Goal: Information Seeking & Learning: Learn about a topic

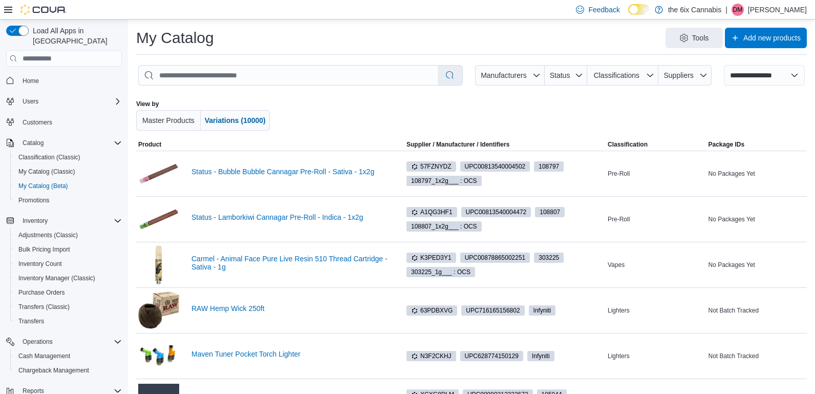
select select "**********"
click at [742, 73] on select "**********" at bounding box center [764, 75] width 81 height 20
click at [692, 35] on span "Tools" at bounding box center [700, 37] width 17 height 10
click at [753, 96] on div "View by Master Products Variations (10000)" at bounding box center [471, 115] width 671 height 47
click at [787, 40] on span "Add new products" at bounding box center [771, 37] width 57 height 10
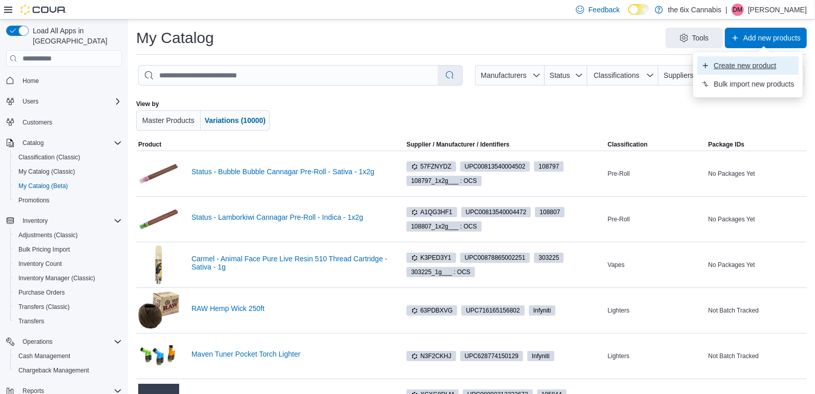
click at [755, 67] on span "Create new product" at bounding box center [754, 65] width 80 height 10
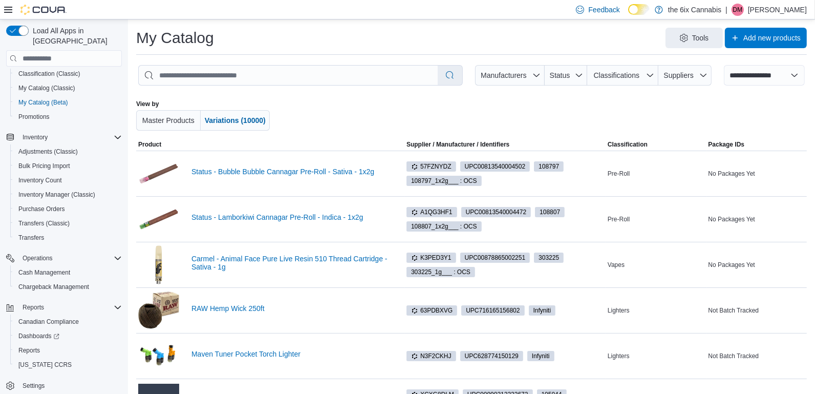
click at [601, 46] on div "Tools Add new products" at bounding box center [514, 38] width 585 height 20
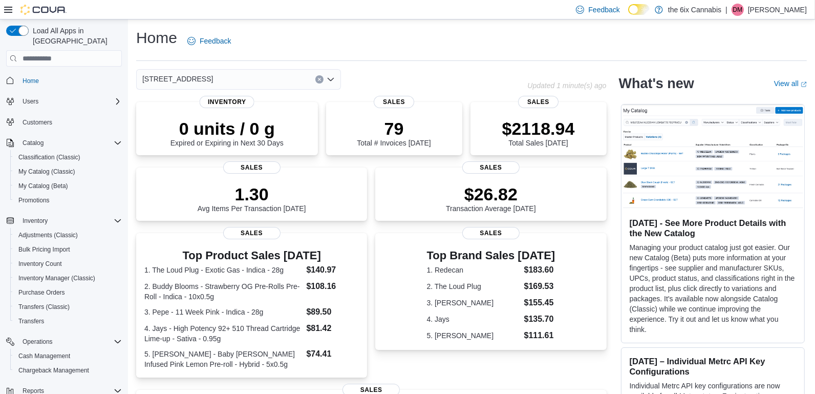
click at [321, 82] on button "Clear input" at bounding box center [319, 79] width 8 height 8
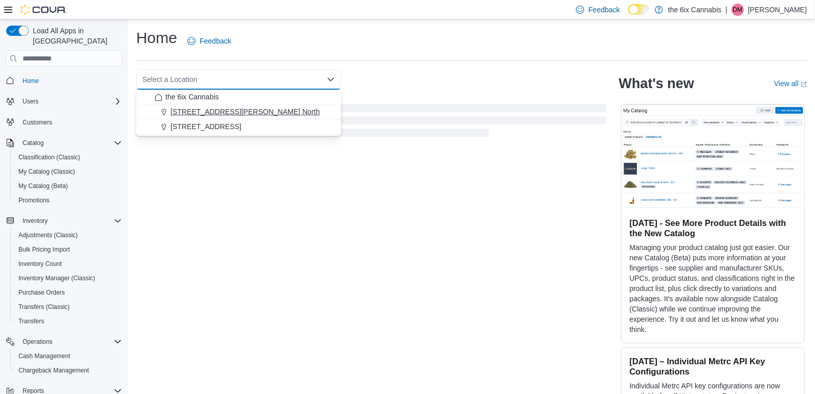
click at [304, 107] on div "[STREET_ADDRESS][PERSON_NAME] North" at bounding box center [245, 111] width 180 height 10
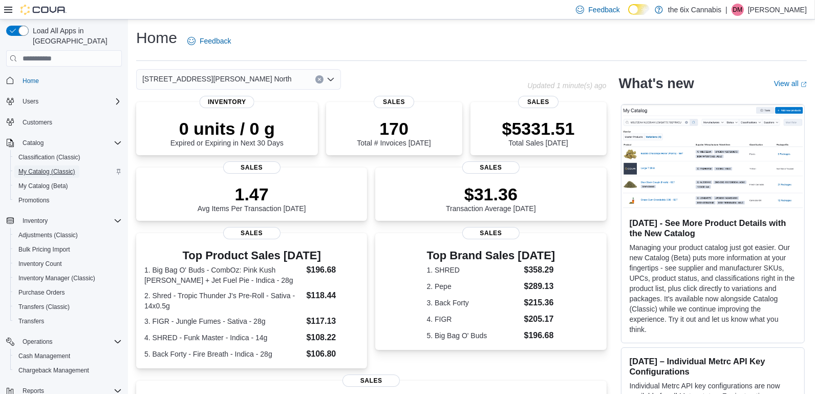
click at [50, 167] on span "My Catalog (Classic)" at bounding box center [46, 171] width 57 height 8
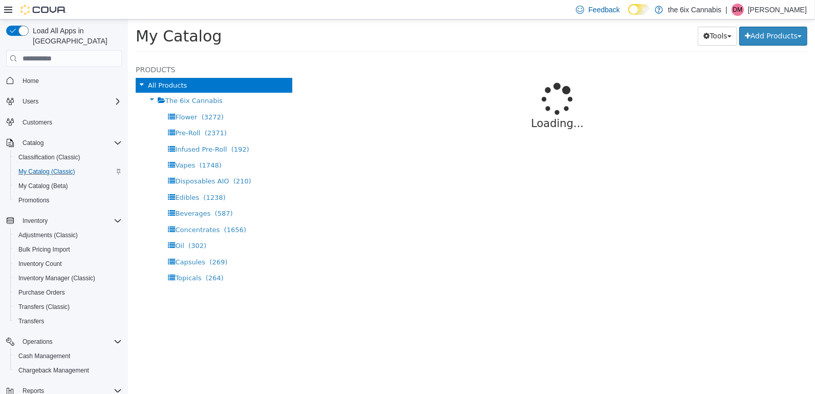
select select "**********"
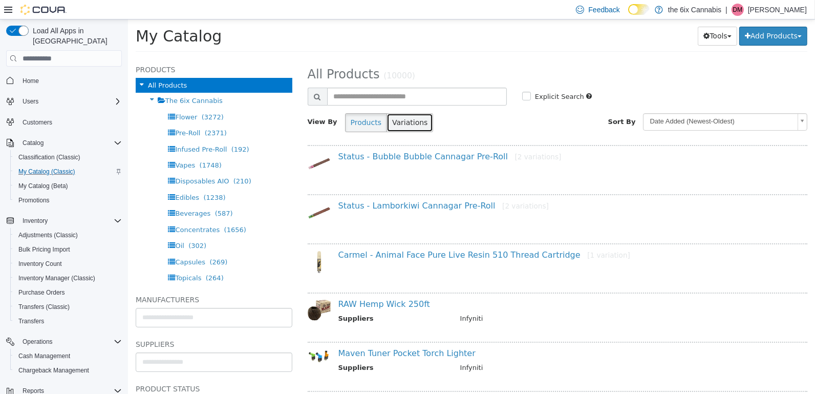
click at [396, 121] on button "Variations" at bounding box center [409, 122] width 47 height 19
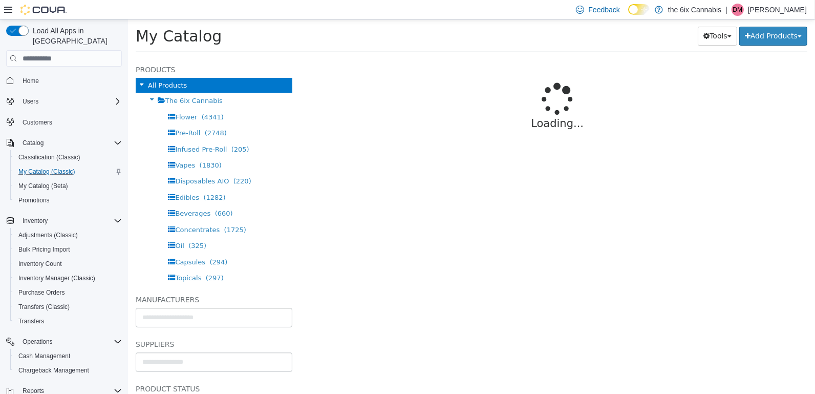
select select "**********"
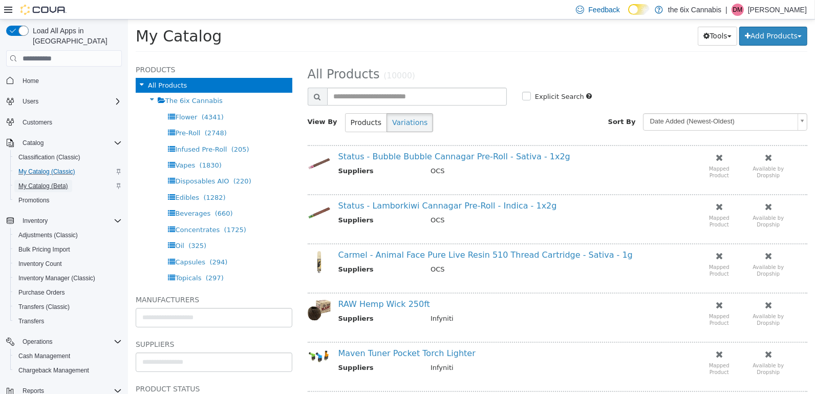
click at [68, 182] on span "My Catalog (Beta)" at bounding box center [43, 186] width 50 height 8
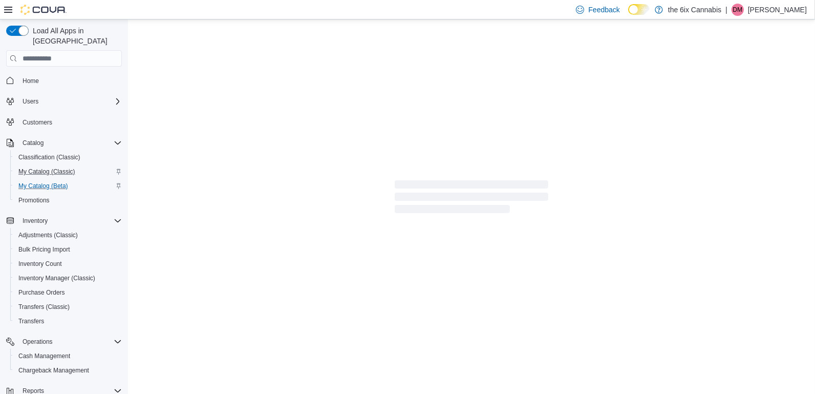
select select "**********"
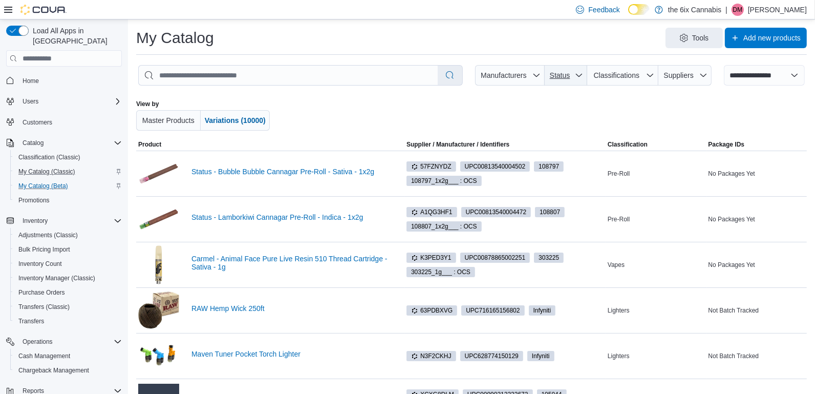
click at [564, 85] on span "Status" at bounding box center [566, 75] width 34 height 20
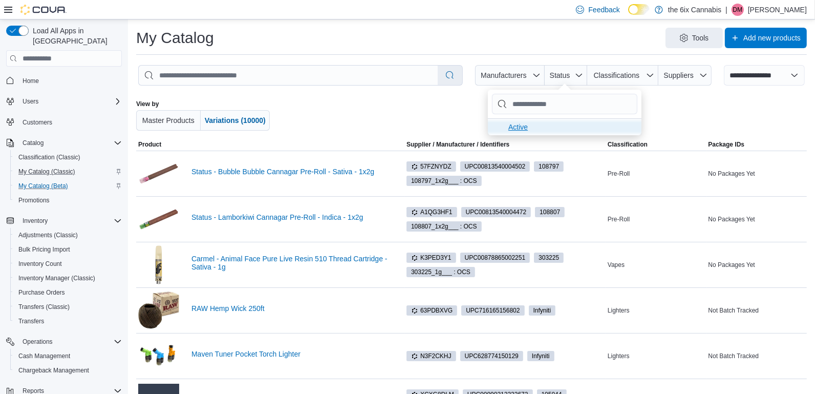
click at [526, 127] on span "Active . To check this option, press Enter." at bounding box center [571, 127] width 127 height 12
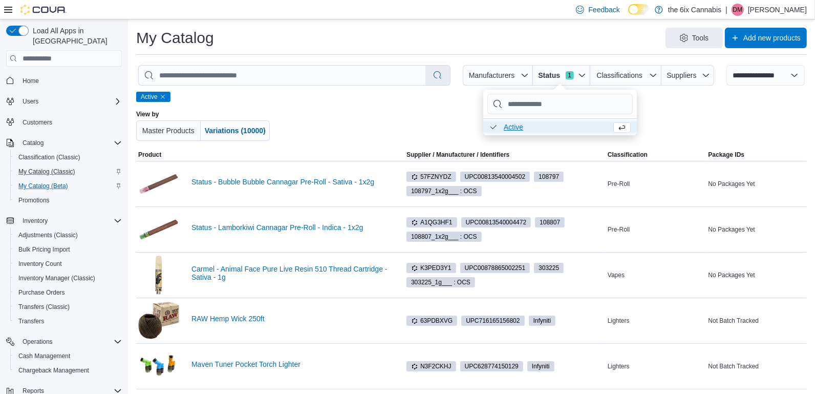
click at [526, 127] on span "Active . Checked option. To uncheck this option, press Enter." at bounding box center [555, 127] width 103 height 12
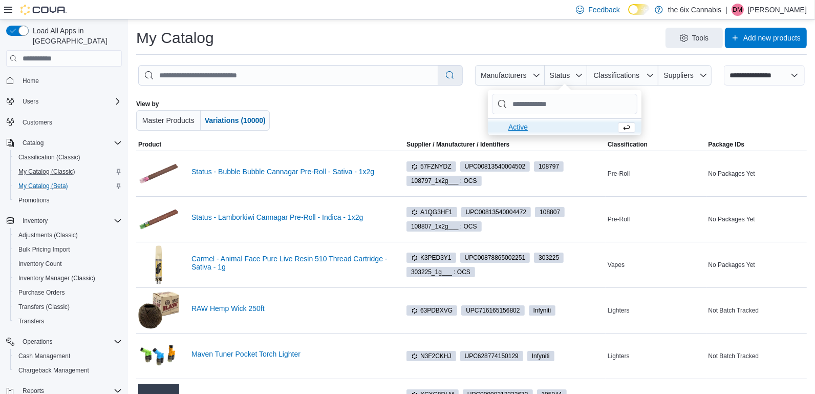
click at [416, 114] on div at bounding box center [474, 115] width 385 height 31
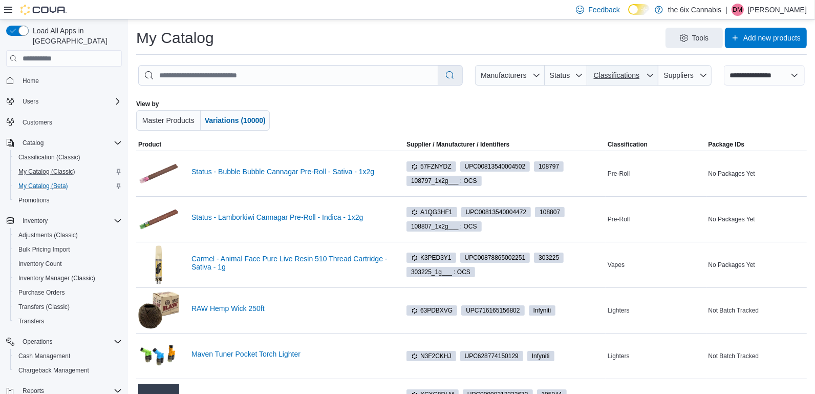
click at [637, 74] on span "Classifications" at bounding box center [617, 75] width 46 height 8
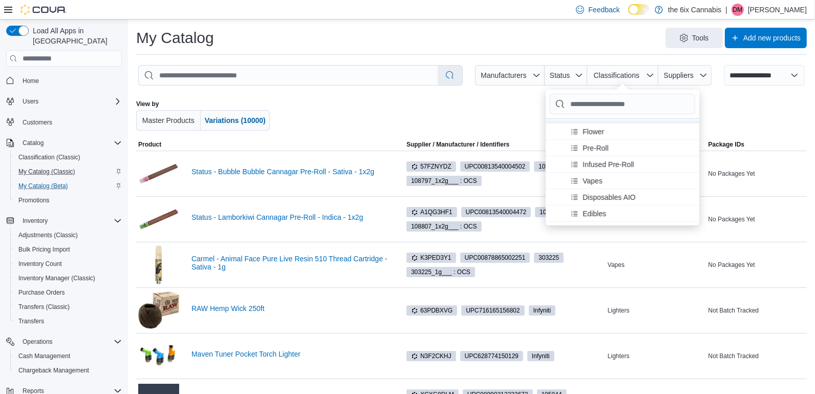
scroll to position [14, 0]
click at [592, 178] on span "Vapes" at bounding box center [593, 179] width 20 height 10
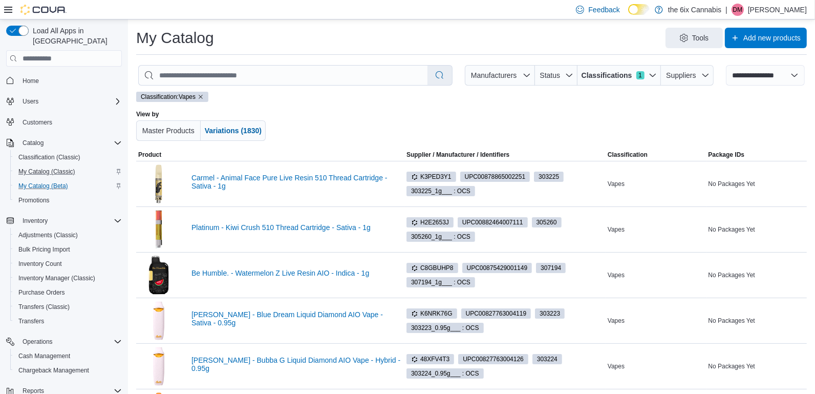
click at [523, 146] on div "Classification: Vapes View by Master Products Variations (1830)" at bounding box center [471, 120] width 671 height 57
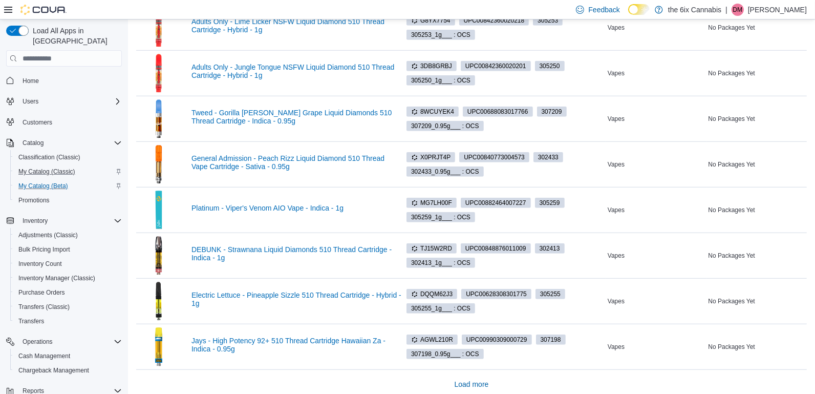
scroll to position [707, 0]
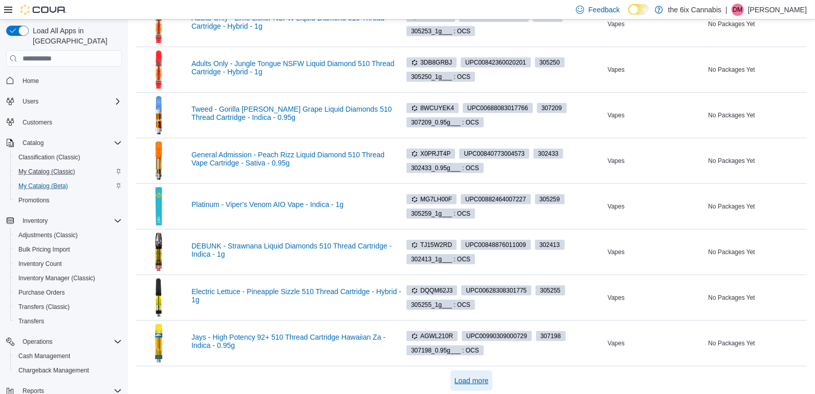
click at [475, 377] on span "Load more" at bounding box center [472, 380] width 34 height 10
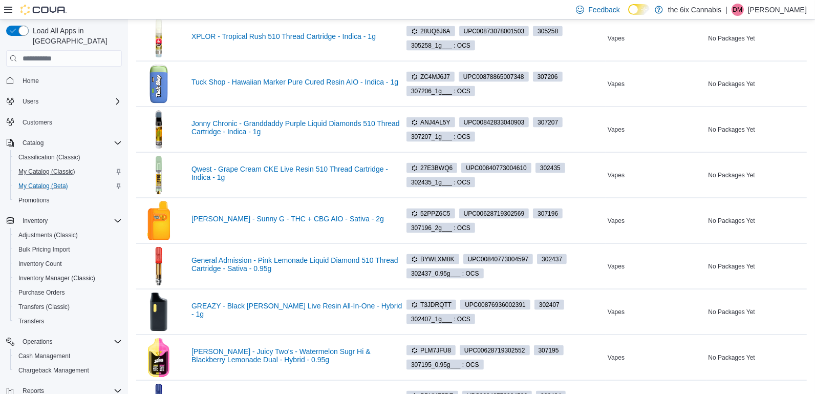
scroll to position [1613, 0]
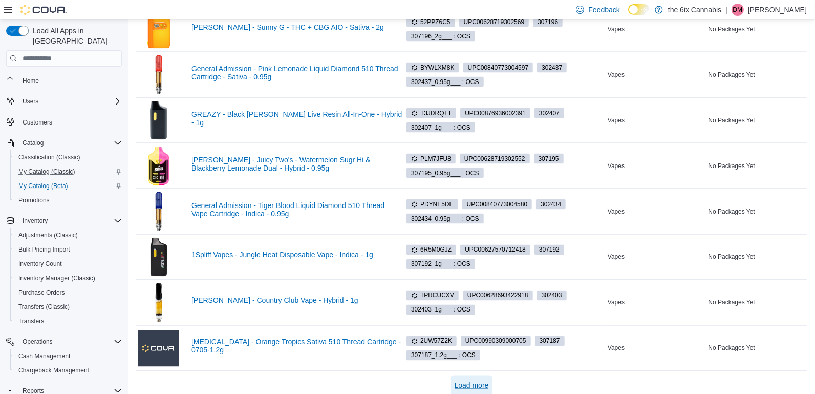
click at [471, 380] on span "Load more" at bounding box center [472, 385] width 34 height 10
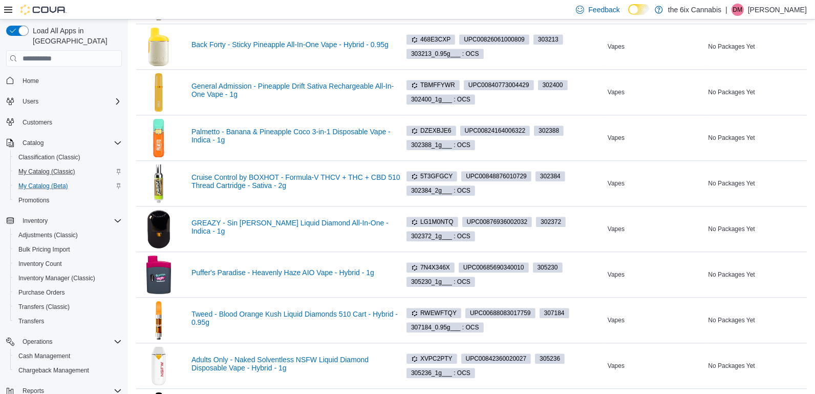
scroll to position [2520, 0]
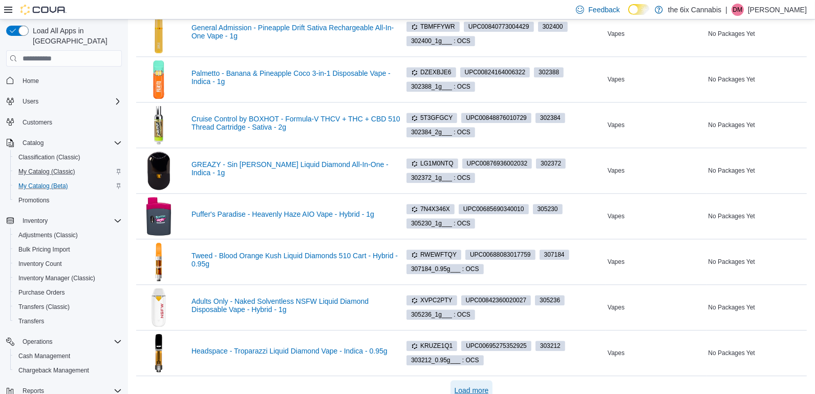
click at [460, 385] on span "Load more" at bounding box center [472, 390] width 34 height 10
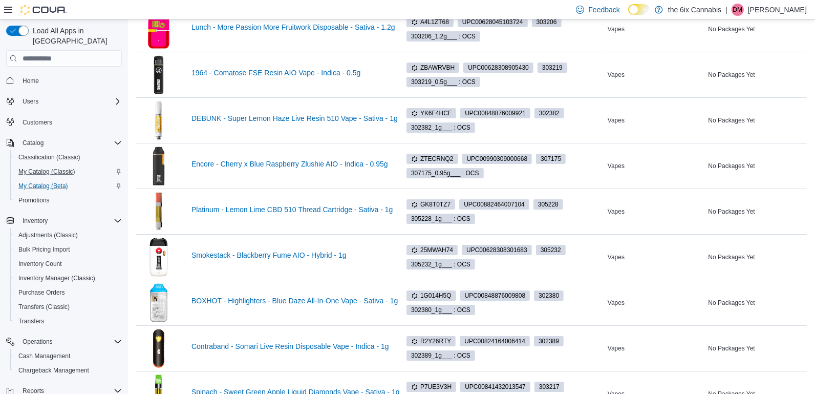
scroll to position [3426, 0]
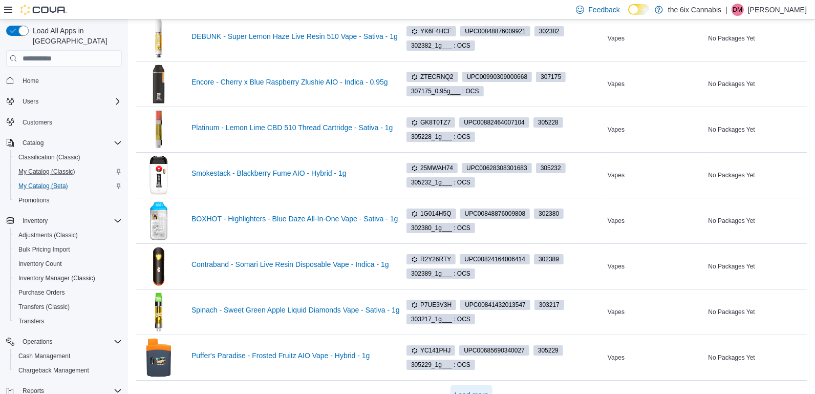
click at [476, 390] on span "Load more" at bounding box center [472, 395] width 34 height 10
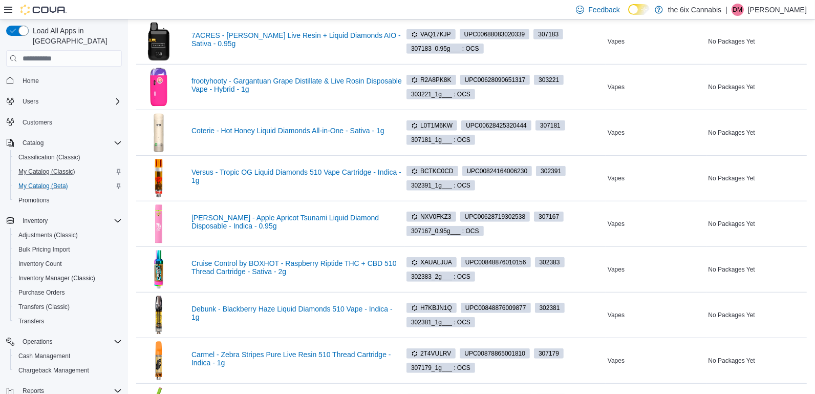
scroll to position [4333, 0]
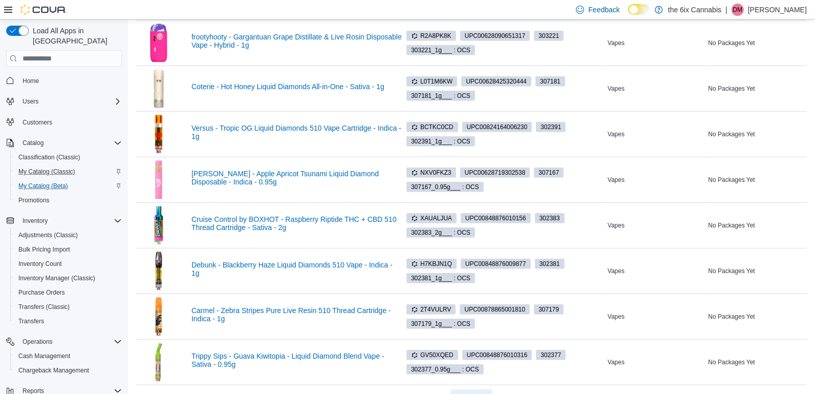
click at [474, 393] on span "Load more" at bounding box center [472, 399] width 34 height 10
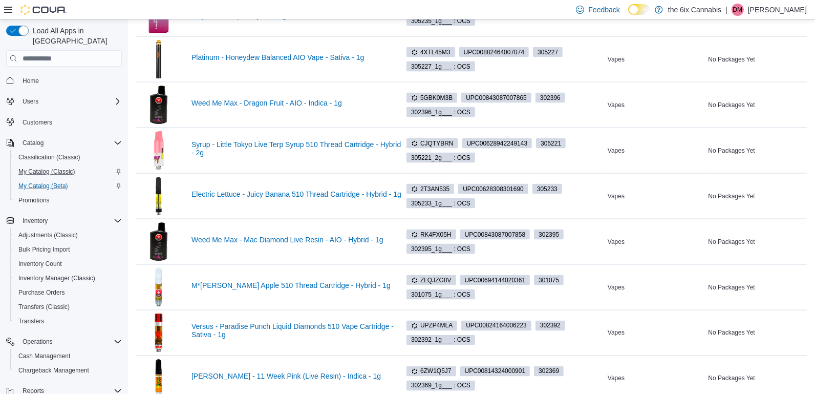
scroll to position [5239, 0]
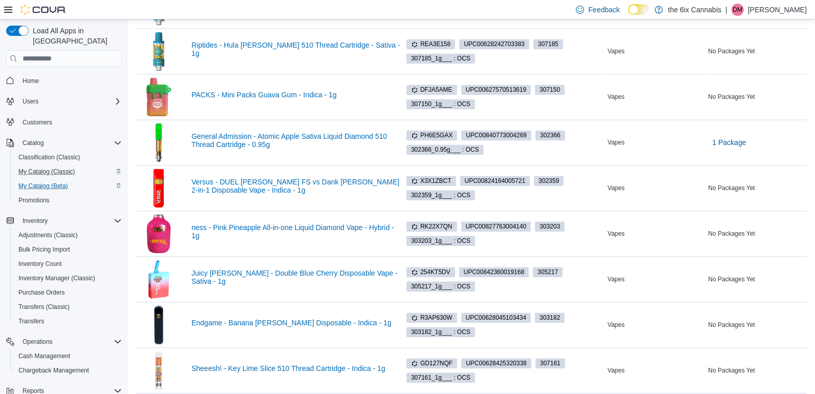
scroll to position [5782, 0]
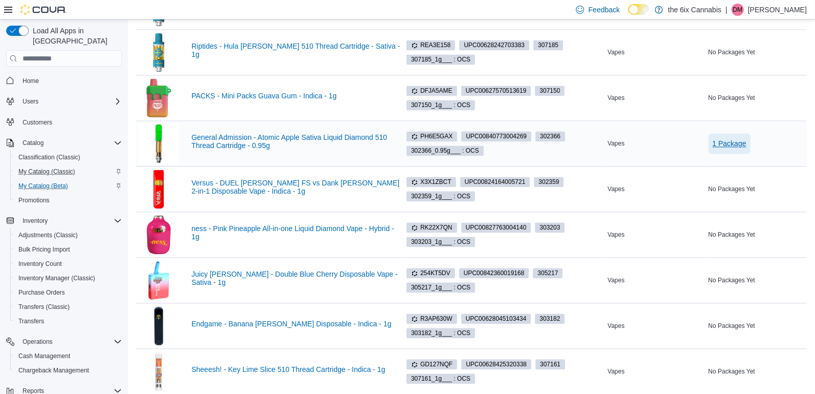
click at [722, 138] on span "1 Package" at bounding box center [730, 143] width 34 height 10
click at [319, 133] on link "General Admission - Atomic Apple Sativa Liquid Diamond 510 Thread Cartridge - 0…" at bounding box center [296, 141] width 211 height 16
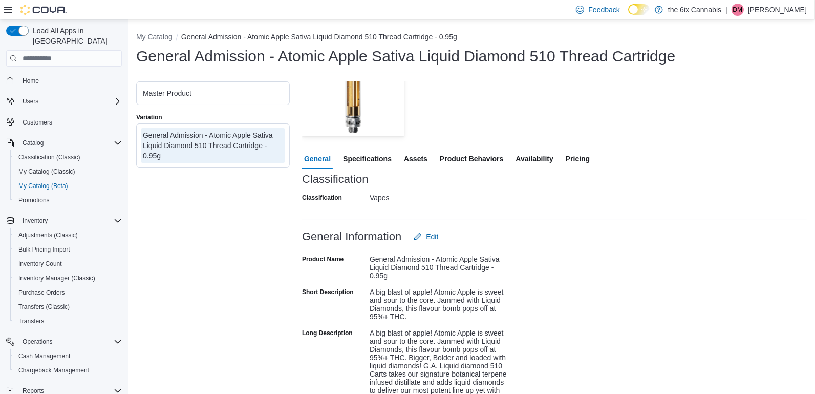
scroll to position [105, 0]
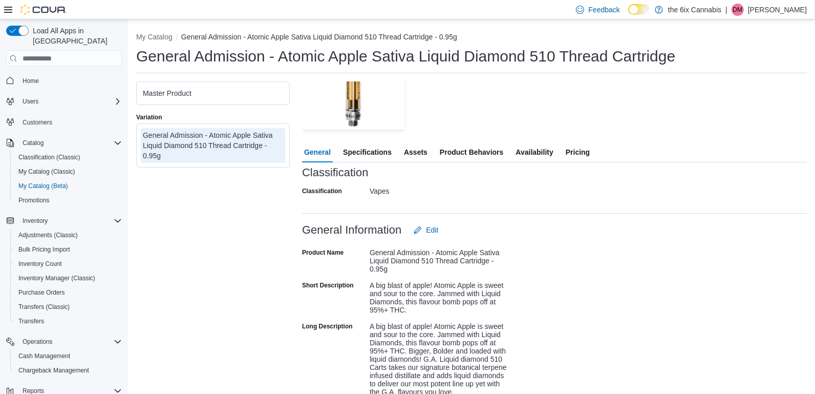
click at [536, 145] on span "Availability" at bounding box center [534, 152] width 37 height 20
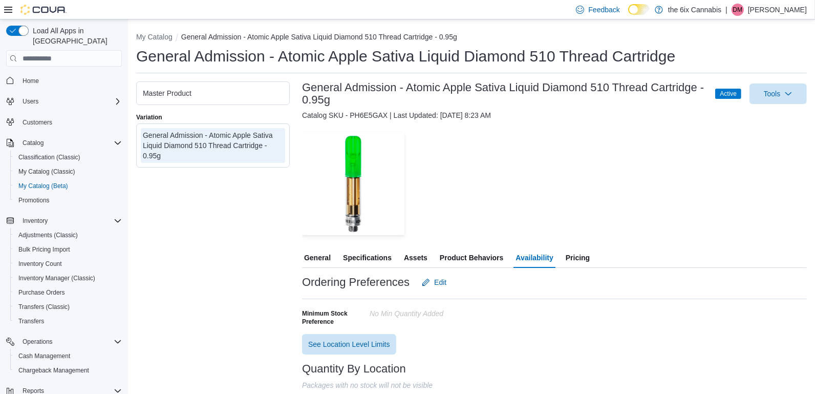
click at [696, 11] on p "the 6ix Cannabis" at bounding box center [694, 10] width 53 height 12
click at [616, 122] on div at bounding box center [554, 126] width 505 height 12
